Goal: Task Accomplishment & Management: Use online tool/utility

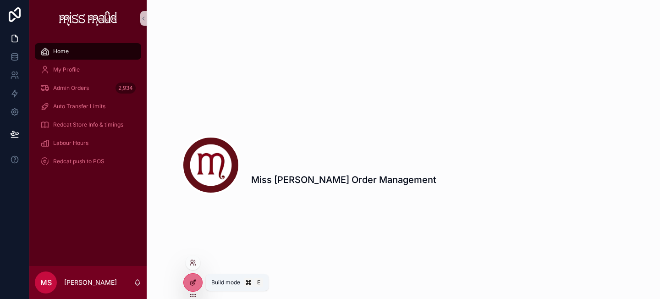
click at [192, 281] on icon at bounding box center [194, 281] width 4 height 4
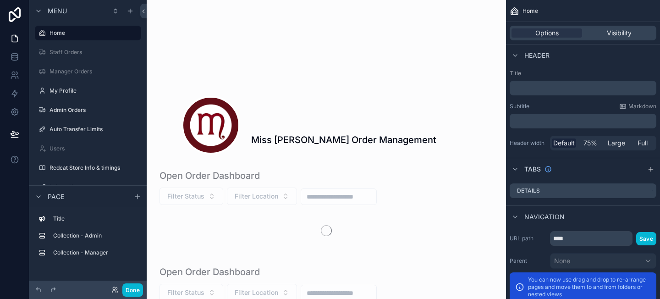
scroll to position [42, 0]
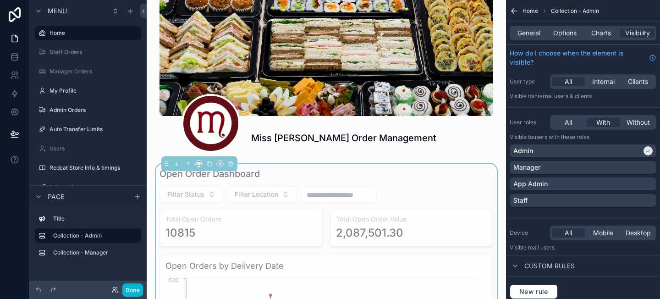
click at [430, 223] on h3 "Total Open Order Value" at bounding box center [411, 218] width 151 height 9
click at [15, 42] on icon at bounding box center [14, 38] width 5 height 7
click at [130, 286] on button "Done" at bounding box center [132, 289] width 21 height 13
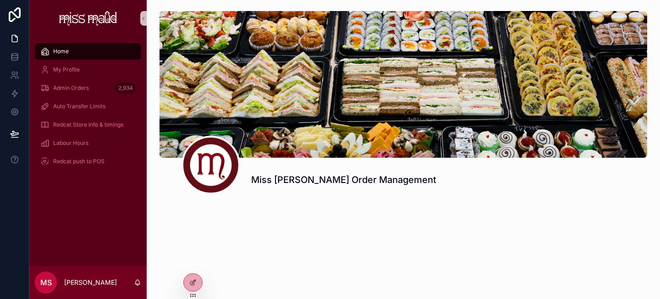
scroll to position [0, 0]
